Goal: Information Seeking & Learning: Learn about a topic

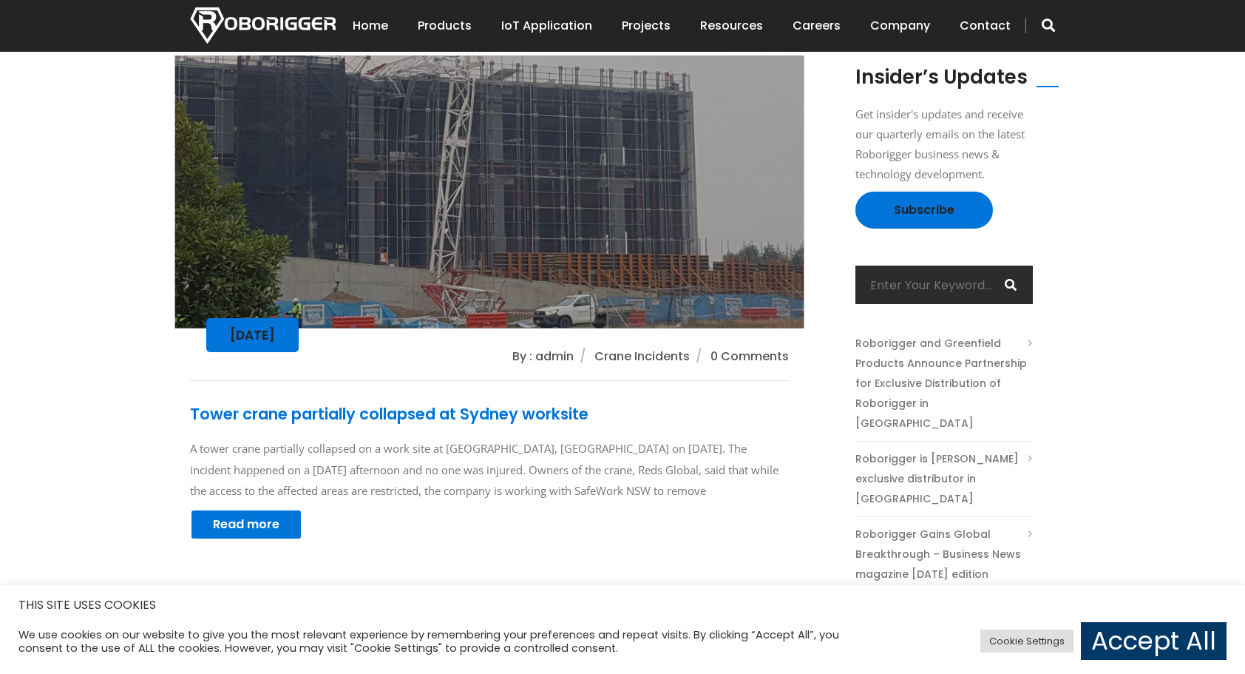
scroll to position [464, 0]
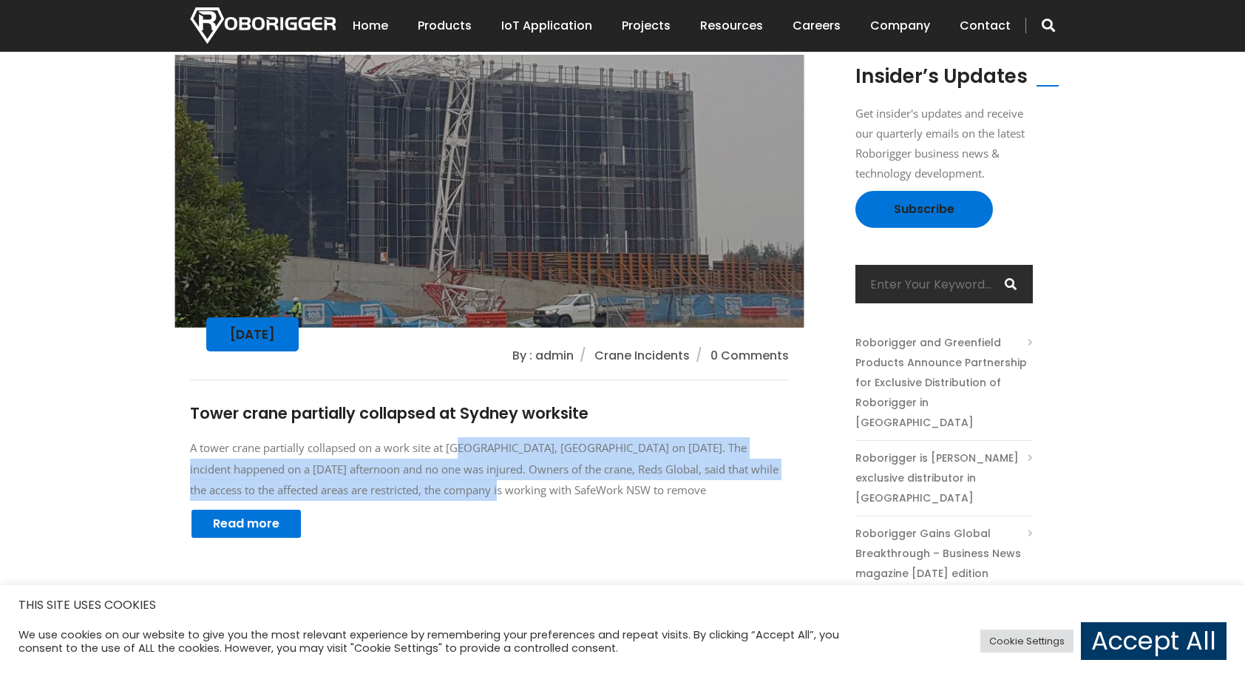
drag, startPoint x: 511, startPoint y: 433, endPoint x: 462, endPoint y: 402, distance: 58.2
click at [462, 437] on p "A tower crane partially collapsed on a work site at Smeaton Grange, Sydney on 2…" at bounding box center [489, 469] width 599 height 64
drag, startPoint x: 462, startPoint y: 402, endPoint x: 510, endPoint y: 433, distance: 57.6
click at [510, 437] on p "A tower crane partially collapsed on a work site at Smeaton Grange, Sydney on 2…" at bounding box center [489, 469] width 599 height 64
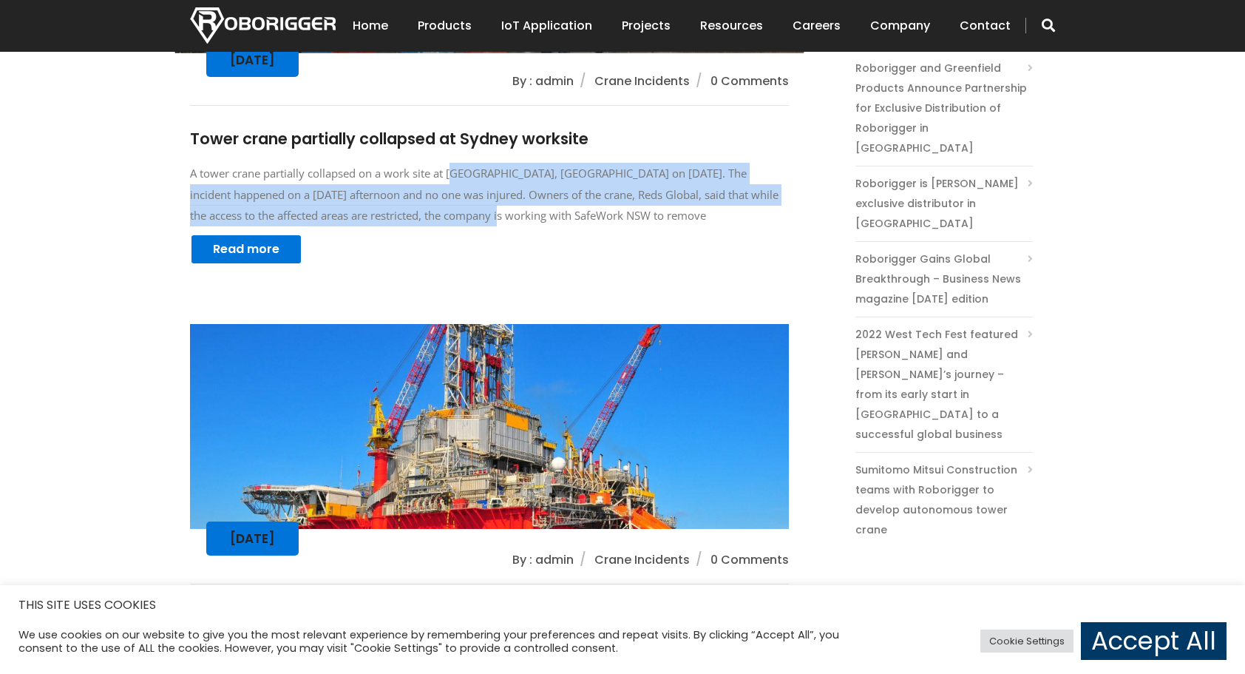
scroll to position [741, 0]
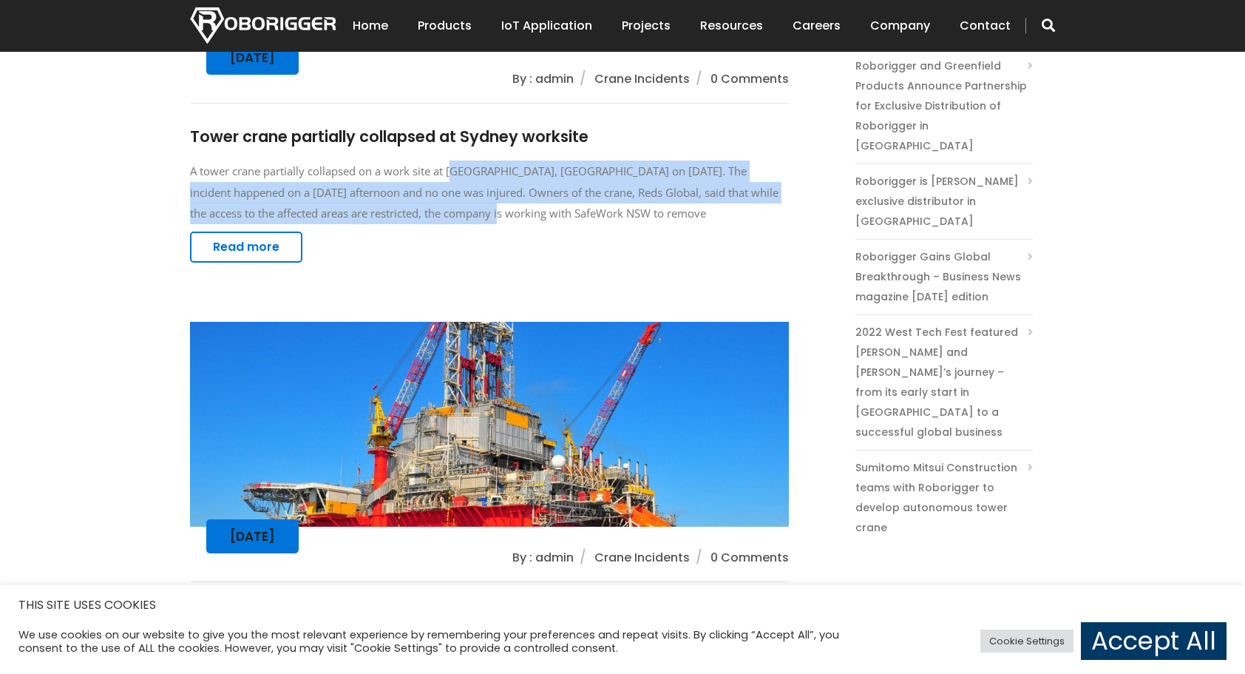
click at [242, 231] on link "Read more" at bounding box center [246, 246] width 112 height 31
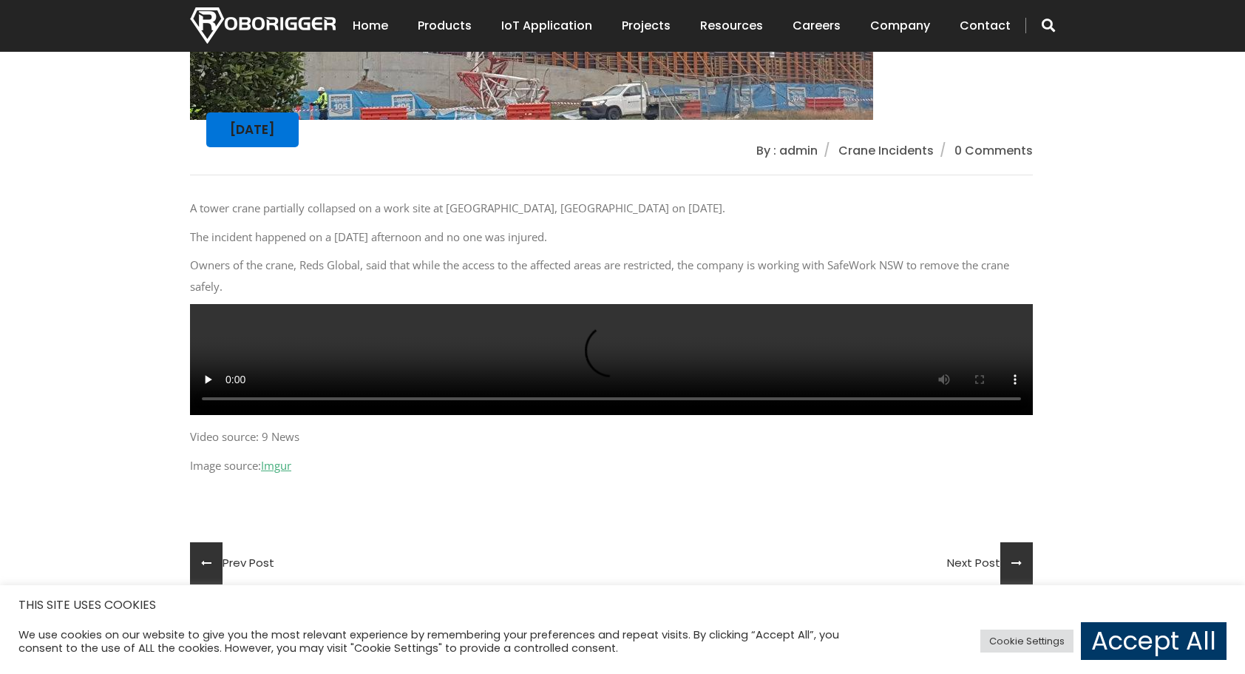
scroll to position [700, 0]
